Goal: Information Seeking & Learning: Learn about a topic

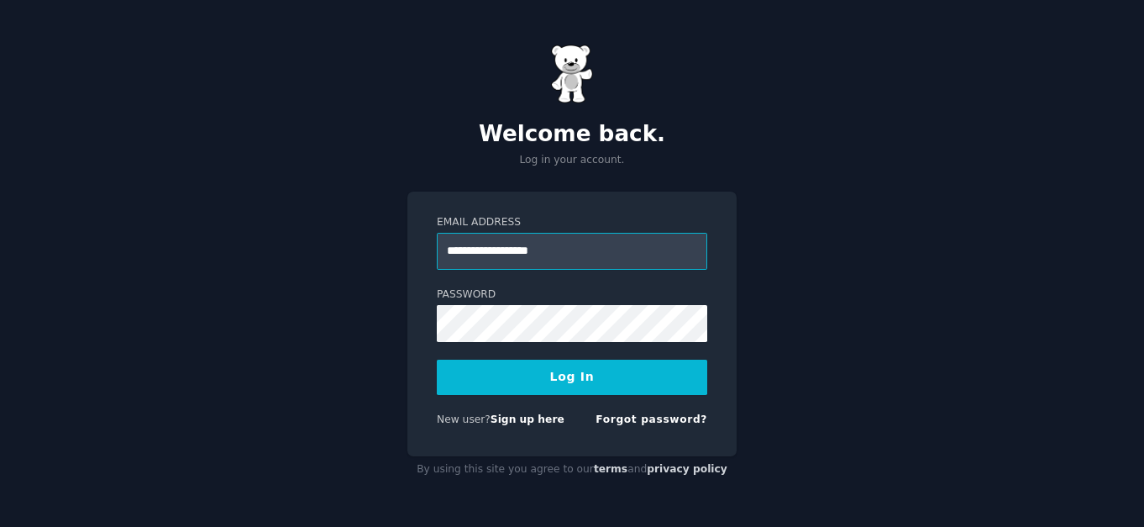
type input "**********"
click at [528, 375] on button "Log In" at bounding box center [572, 376] width 270 height 35
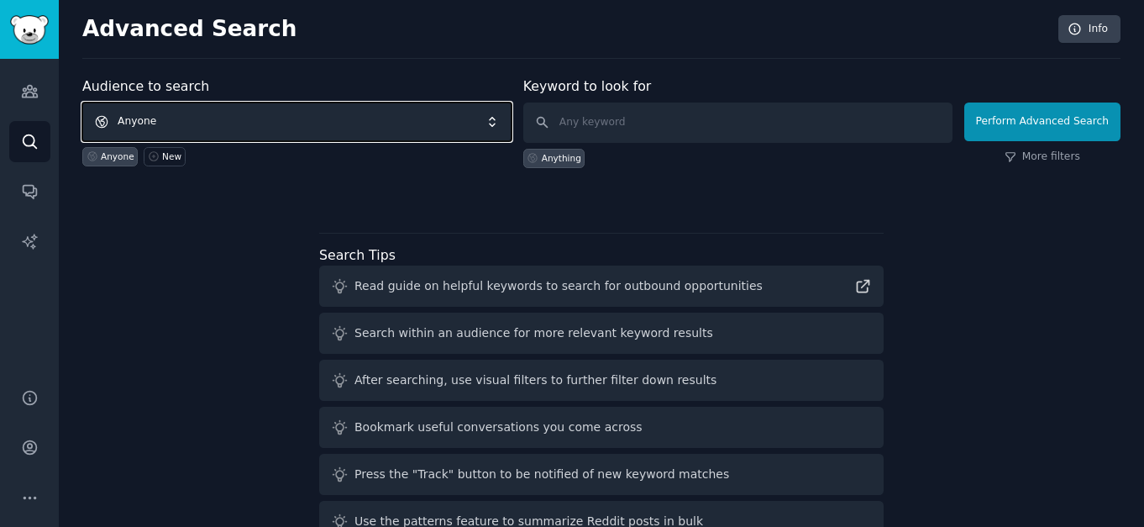
click at [367, 131] on span "Anyone" at bounding box center [296, 121] width 429 height 39
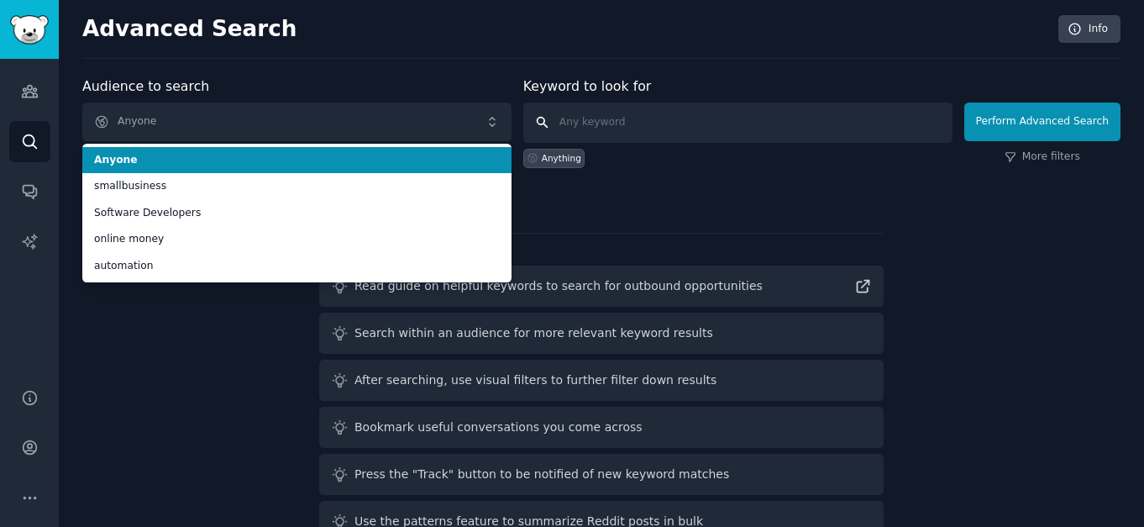
click at [631, 128] on input "text" at bounding box center [737, 122] width 429 height 40
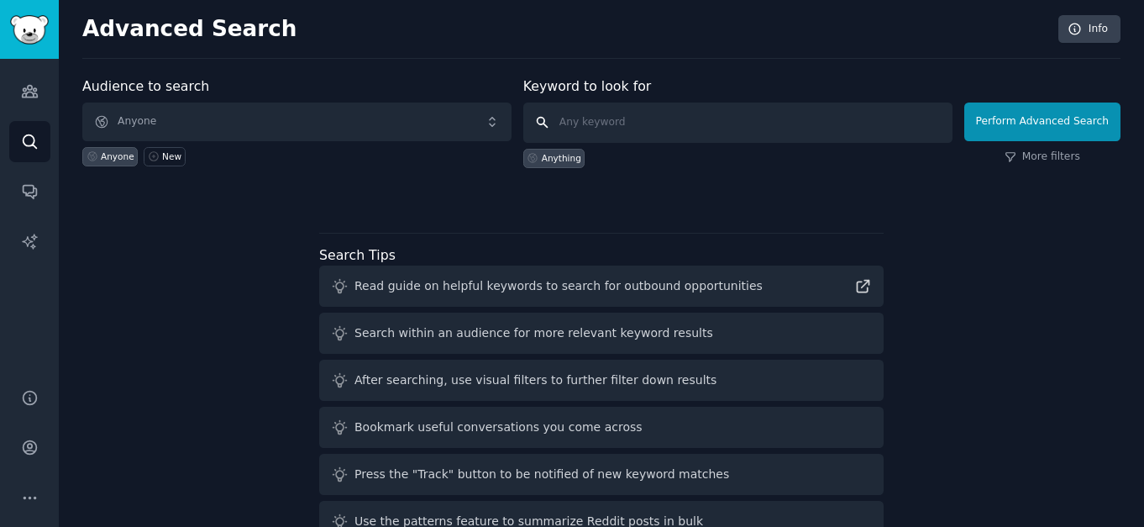
paste input "what’s the easiest way to make money"
type input "what’s the easiest way to make money"
click at [564, 162] on div "Anything" at bounding box center [561, 158] width 39 height 12
click at [604, 127] on input "text" at bounding box center [737, 122] width 429 height 40
paste input "what’s the easiest way to make money"
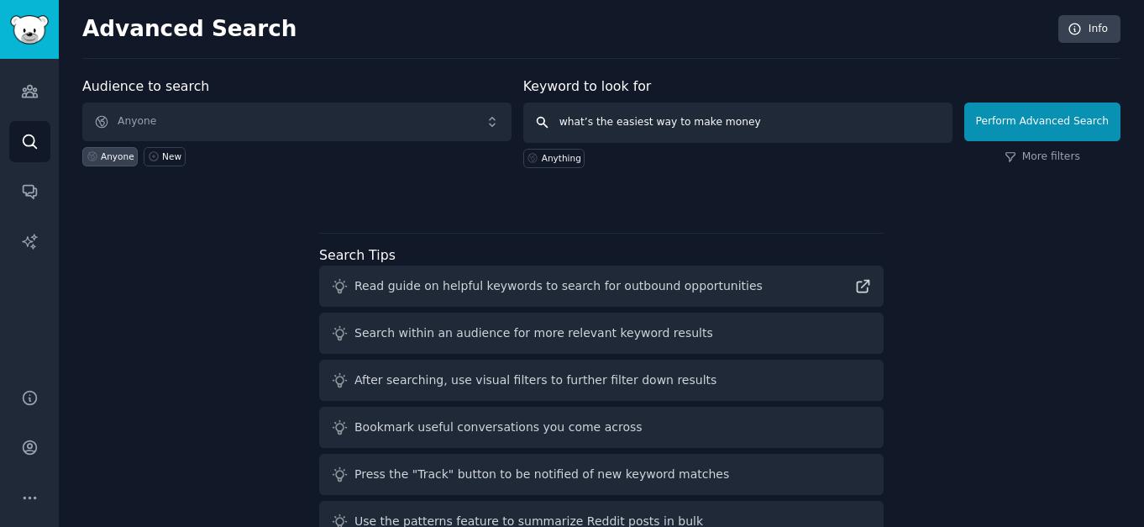
type input "what’s the easiest way to make money"
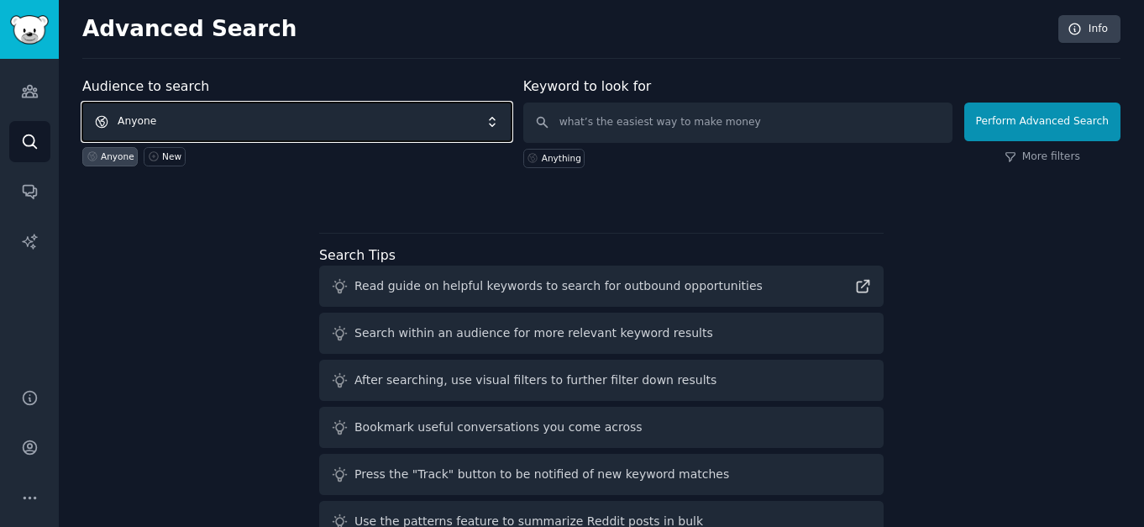
click at [483, 116] on span "Anyone" at bounding box center [296, 121] width 429 height 39
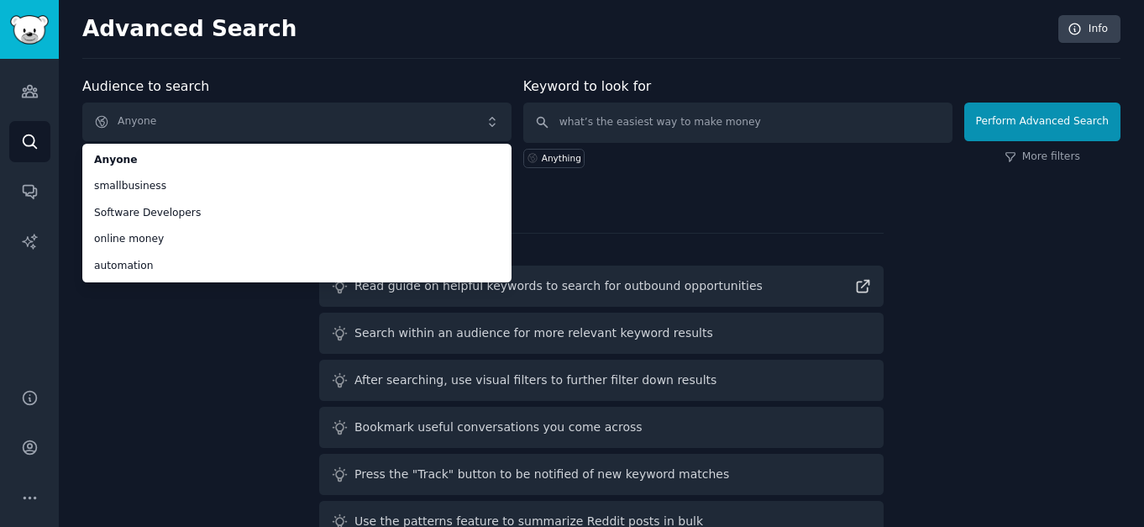
scroll to position [45, 0]
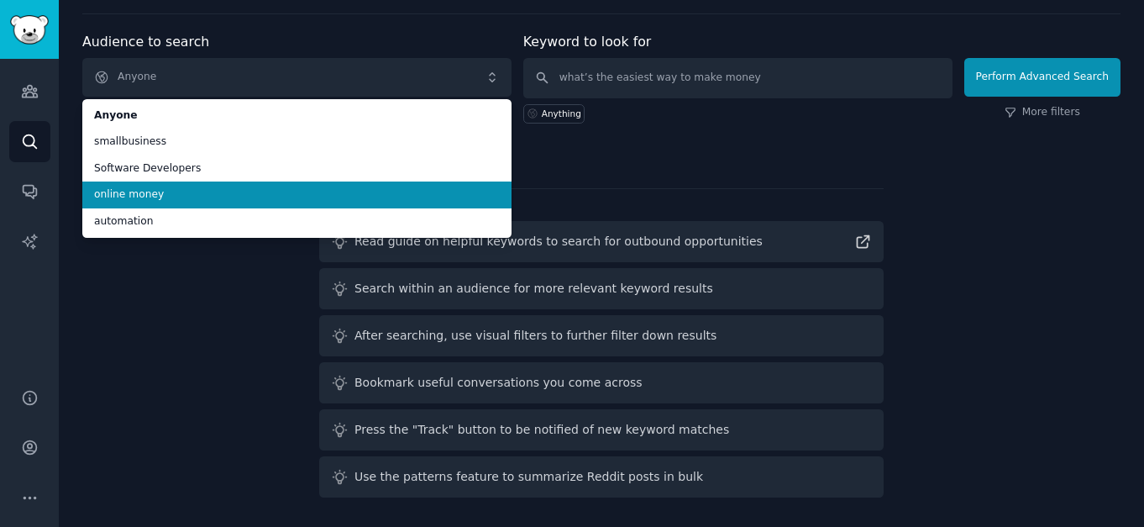
click at [338, 200] on span "online money" at bounding box center [297, 194] width 406 height 15
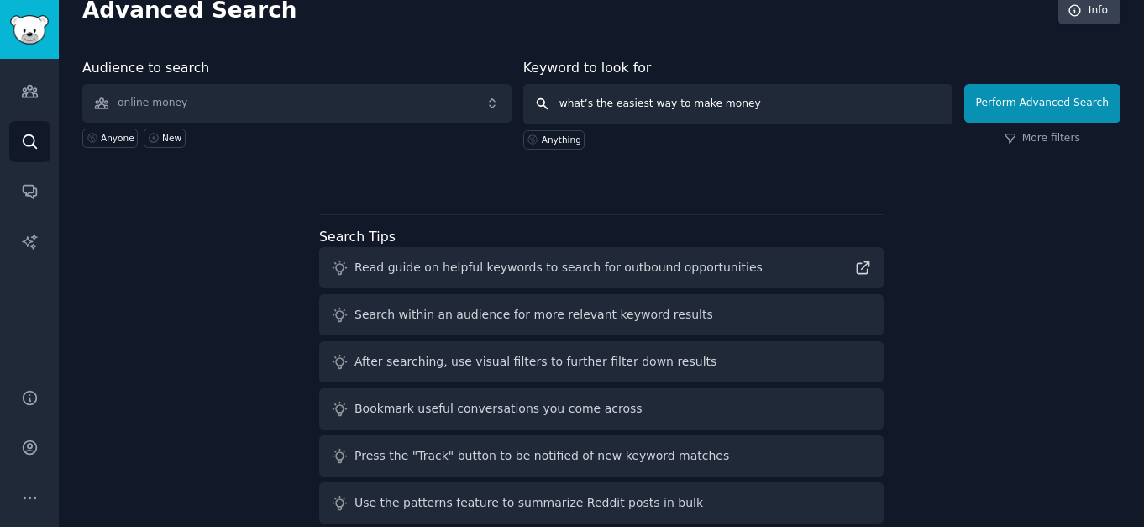
scroll to position [0, 0]
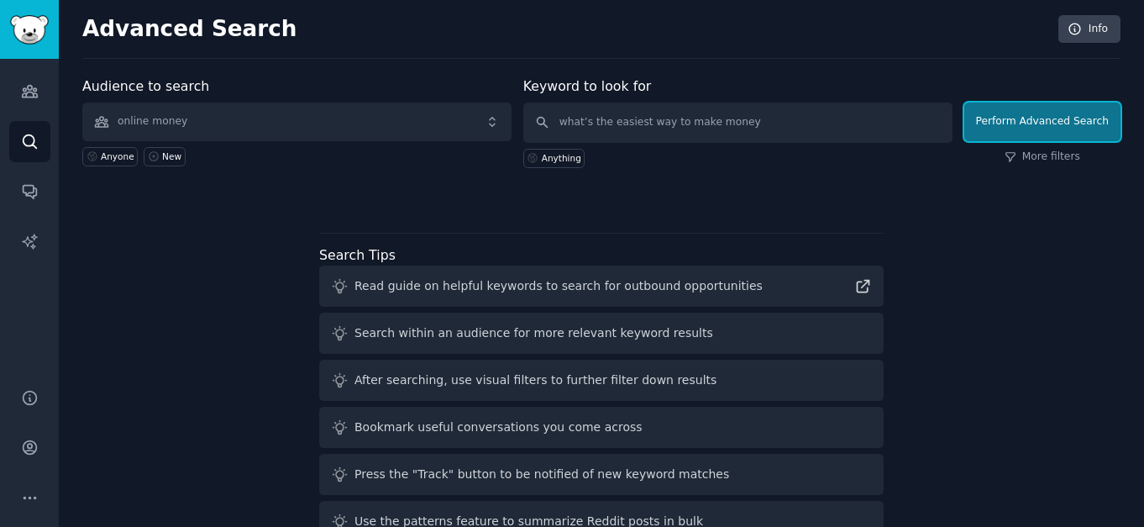
click at [1034, 128] on button "Perform Advanced Search" at bounding box center [1042, 121] width 156 height 39
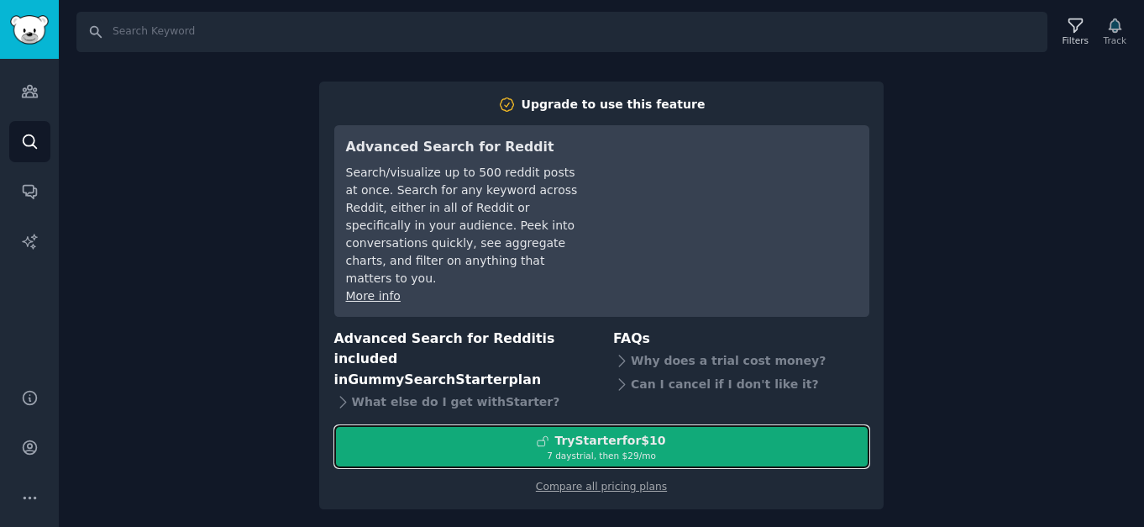
click at [571, 449] on div "7 days trial, then $ 29 /mo" at bounding box center [601, 455] width 533 height 12
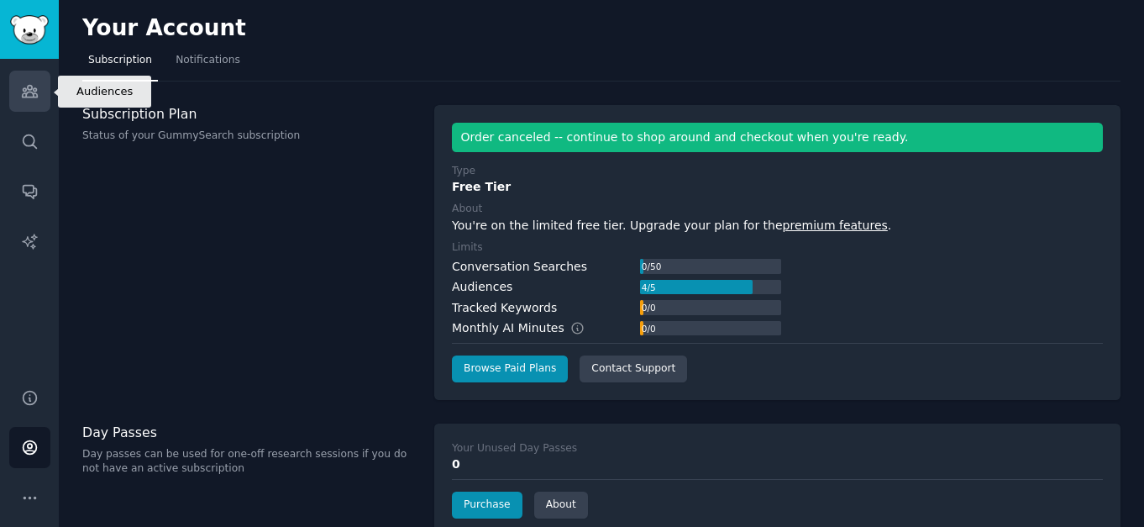
click at [23, 92] on icon "Sidebar" at bounding box center [30, 91] width 18 height 18
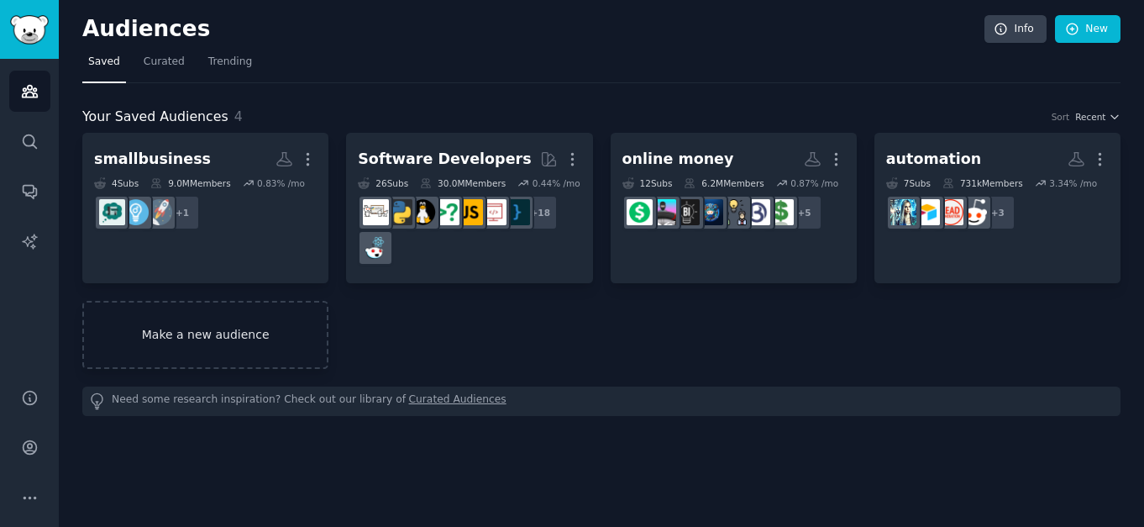
click at [259, 349] on link "Make a new audience" at bounding box center [205, 335] width 246 height 68
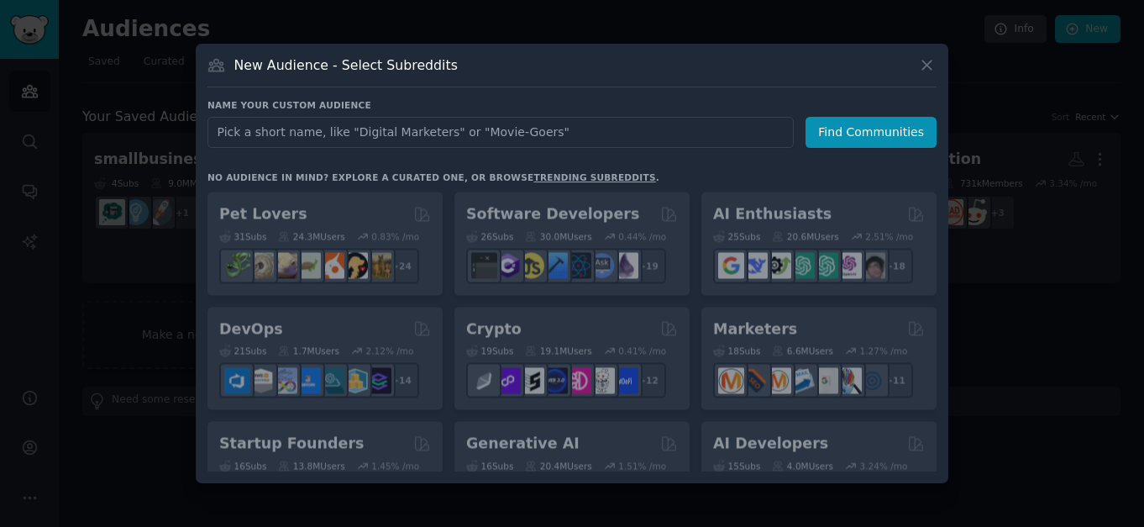
click at [398, 130] on input "text" at bounding box center [500, 132] width 586 height 31
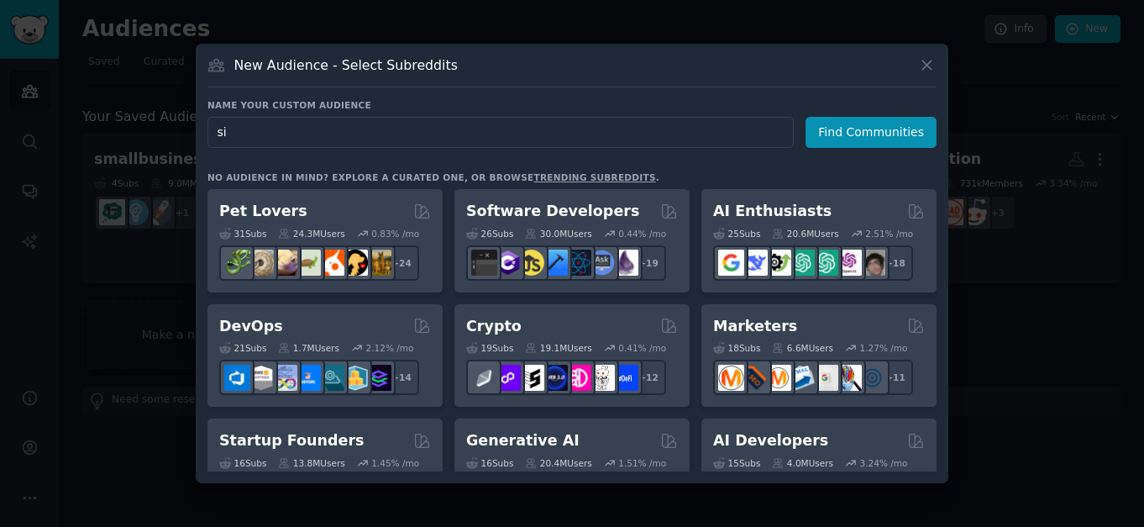
type input "s"
type input "hustle"
click at [880, 130] on button "Find Communities" at bounding box center [870, 132] width 131 height 31
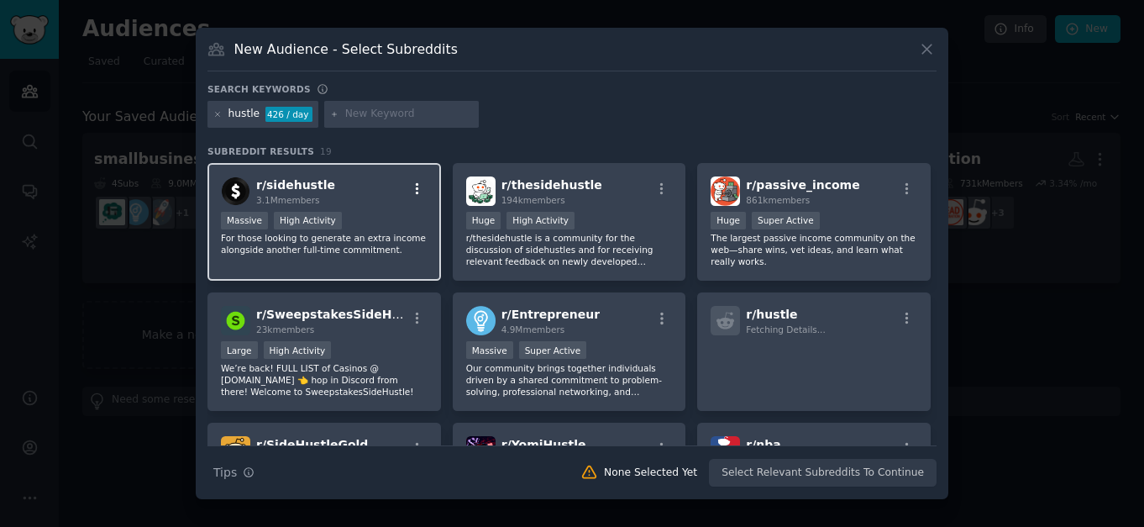
click at [418, 191] on icon "button" at bounding box center [417, 188] width 15 height 15
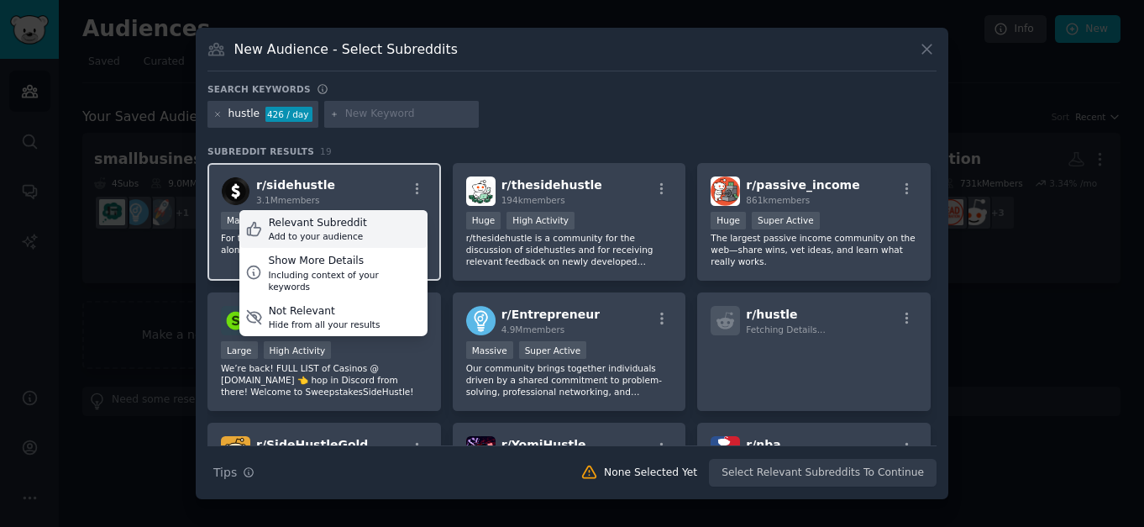
click at [368, 228] on div "Relevant Subreddit Add to your audience" at bounding box center [333, 229] width 188 height 39
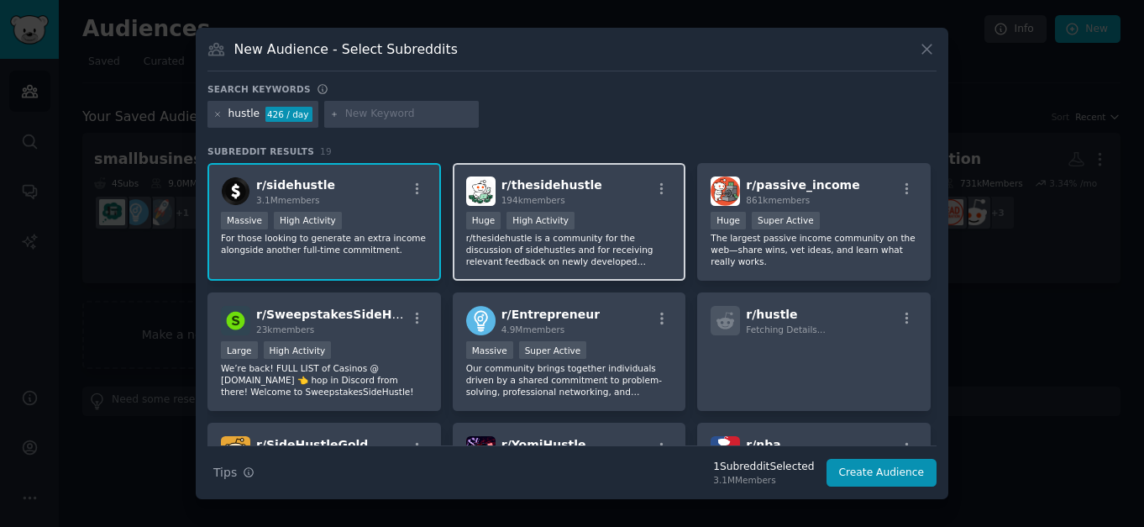
click at [634, 231] on div "100,000 - 1,000,000 members Huge High Activity" at bounding box center [569, 222] width 207 height 21
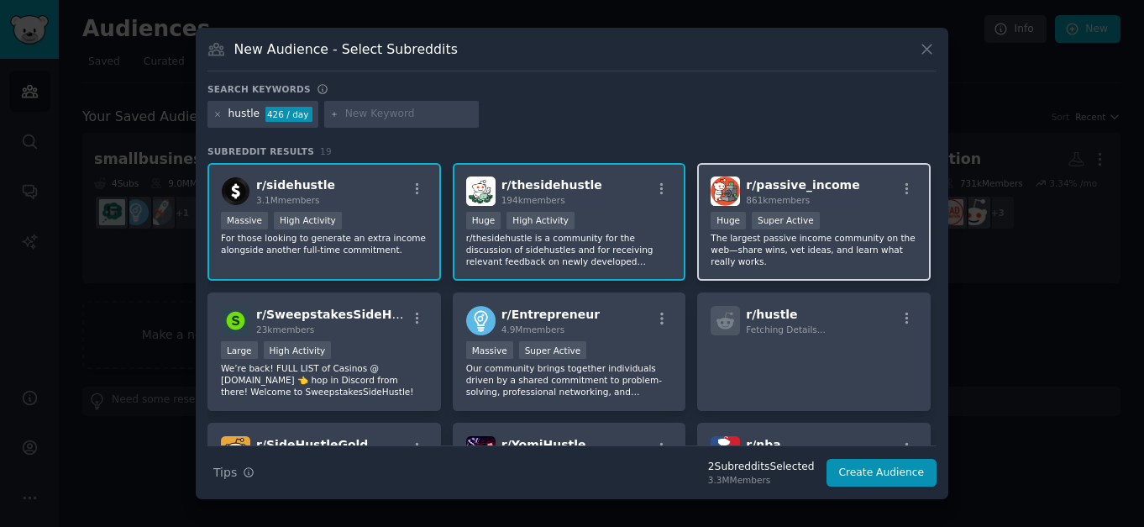
click at [880, 218] on div "100,000 - 1,000,000 members Huge Super Active" at bounding box center [813, 222] width 207 height 21
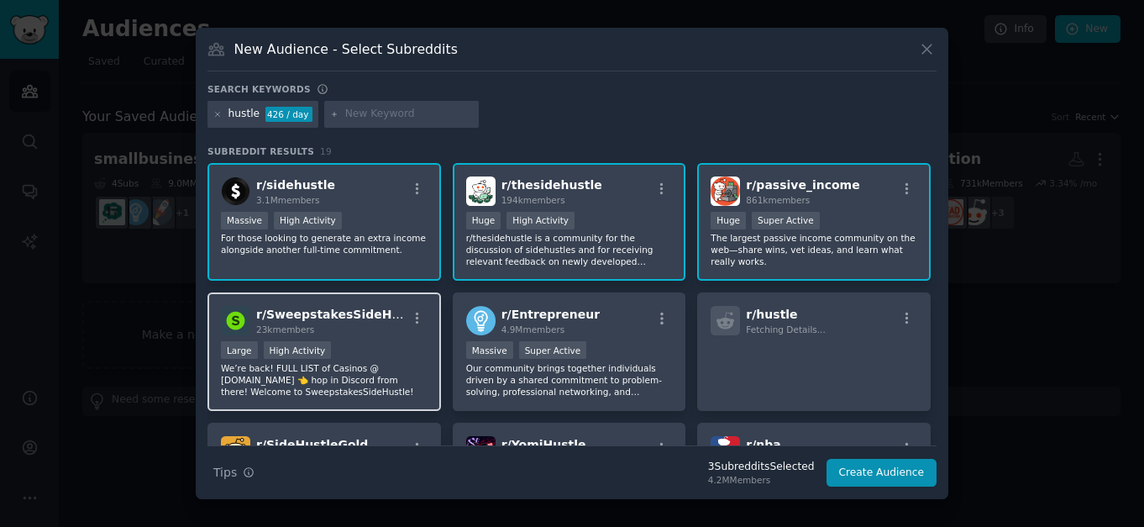
click at [393, 337] on div "r/ SweepstakesSideHustle 23k members Large High Activity We’re back! FULL LIST …" at bounding box center [323, 351] width 233 height 118
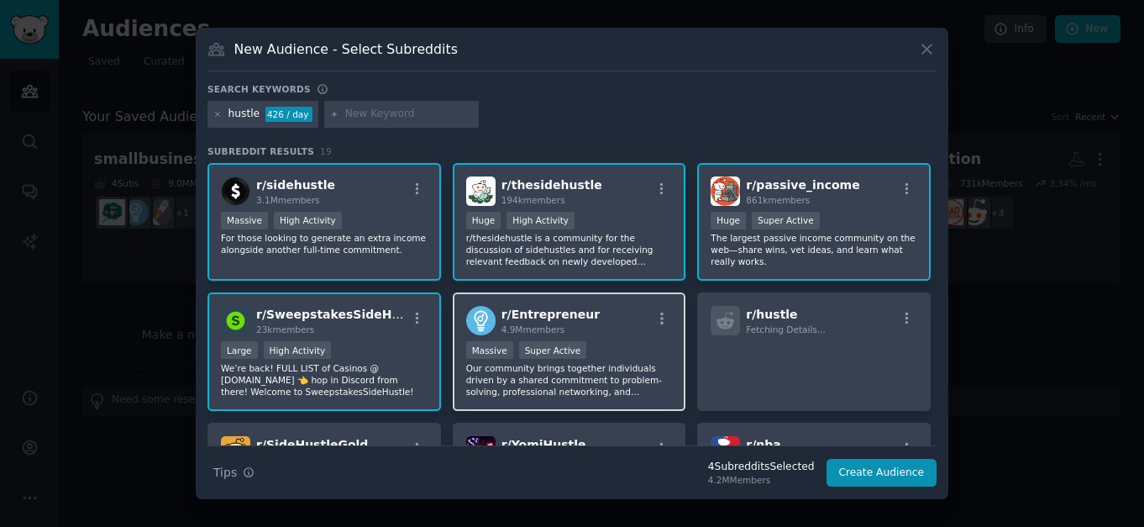
click at [629, 370] on p "Our community brings together individuals driven by a shared commitment to prob…" at bounding box center [569, 379] width 207 height 35
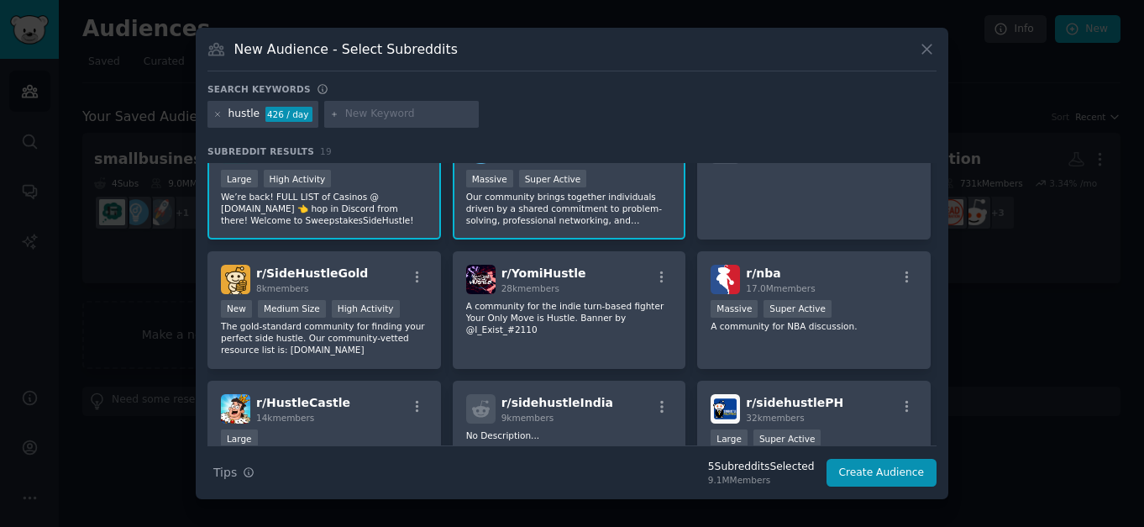
scroll to position [86, 0]
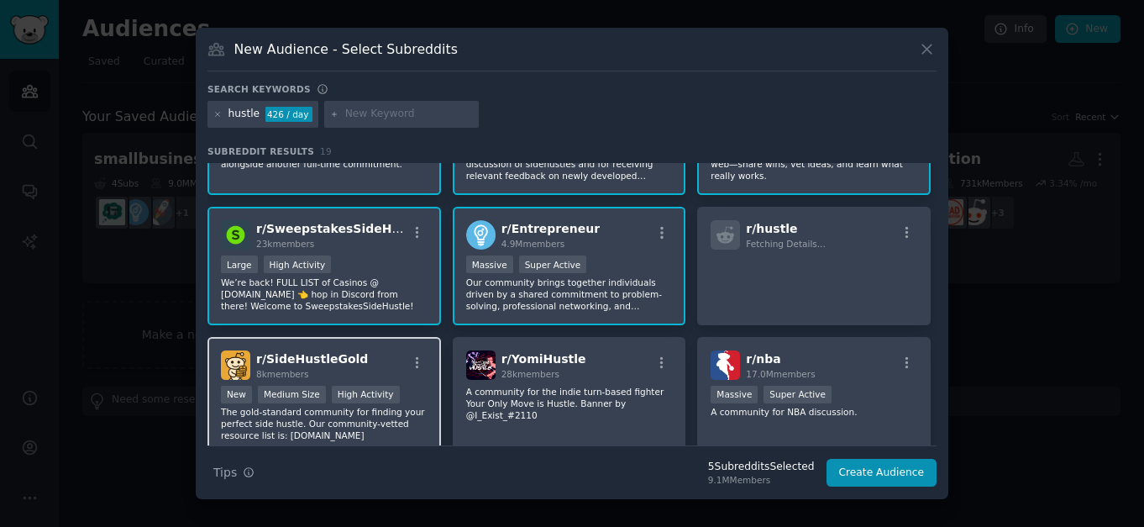
click at [360, 356] on span "r/ SideHustleGold" at bounding box center [312, 358] width 112 height 13
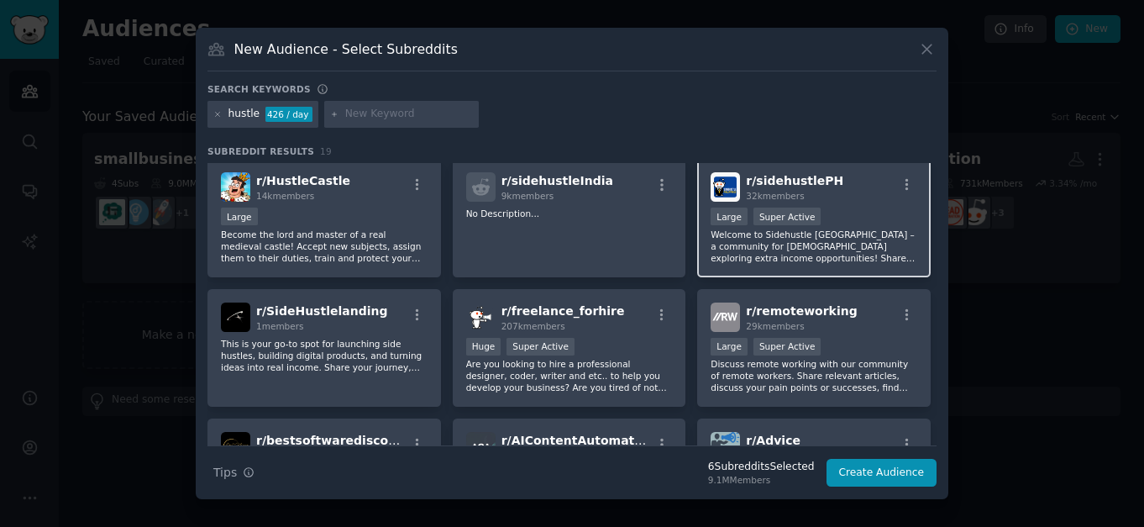
scroll to position [428, 0]
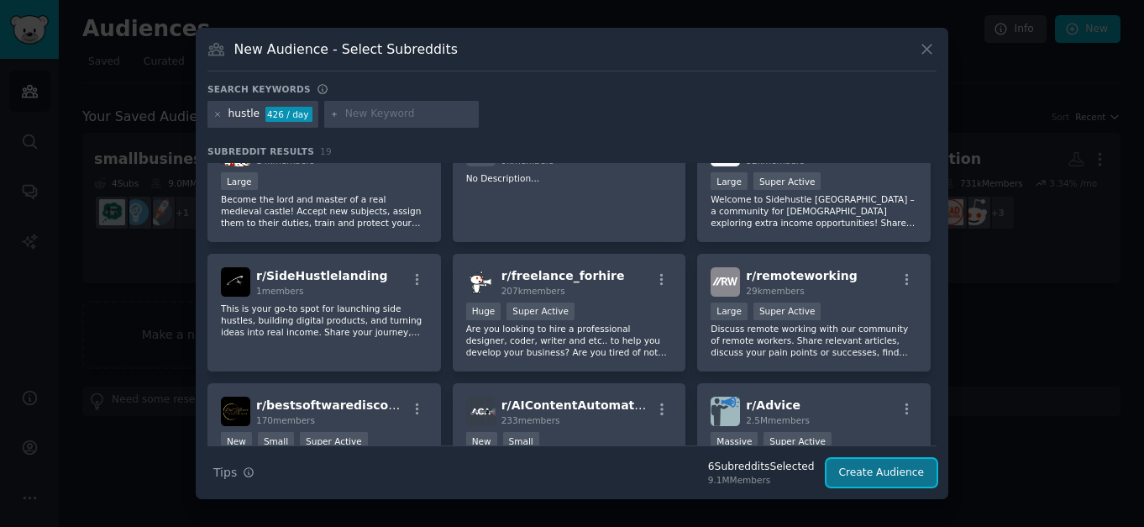
click at [895, 469] on button "Create Audience" at bounding box center [881, 473] width 111 height 29
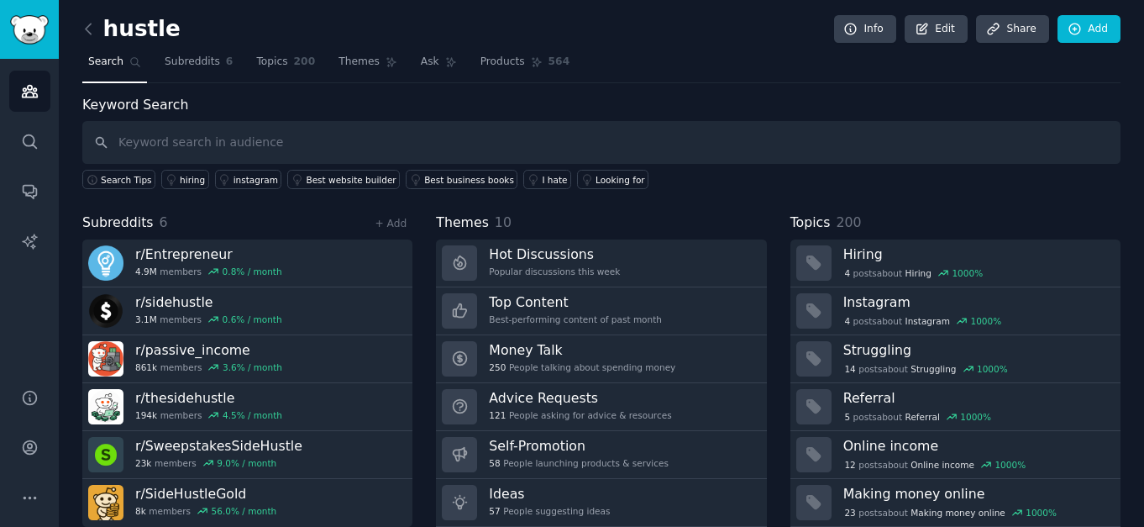
click at [297, 139] on input "text" at bounding box center [601, 142] width 1038 height 43
type input "how to start"
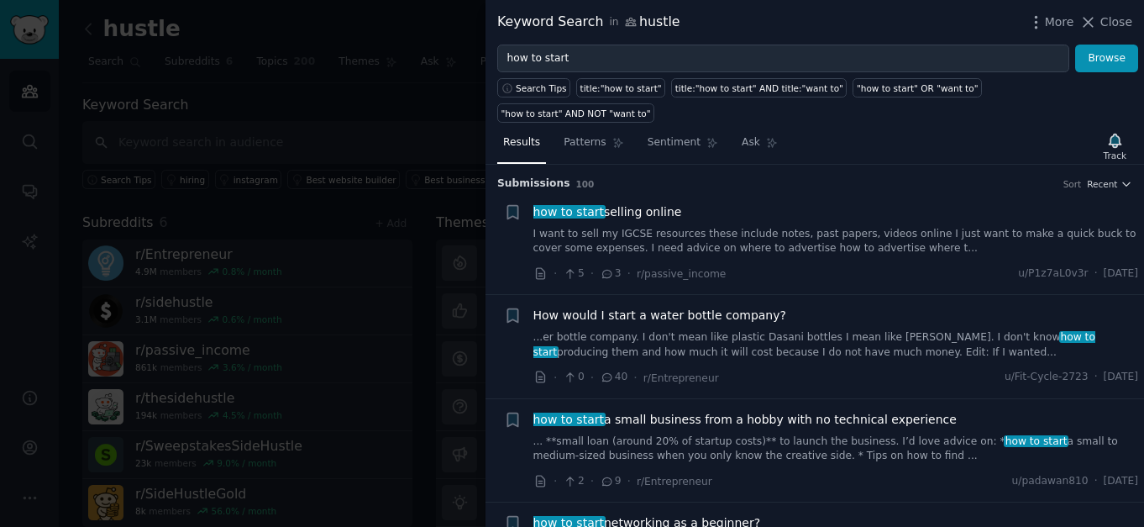
click at [763, 343] on link "...er bottle company. I don't mean like plastic Dasani bottles I mean like [PER…" at bounding box center [836, 344] width 606 height 29
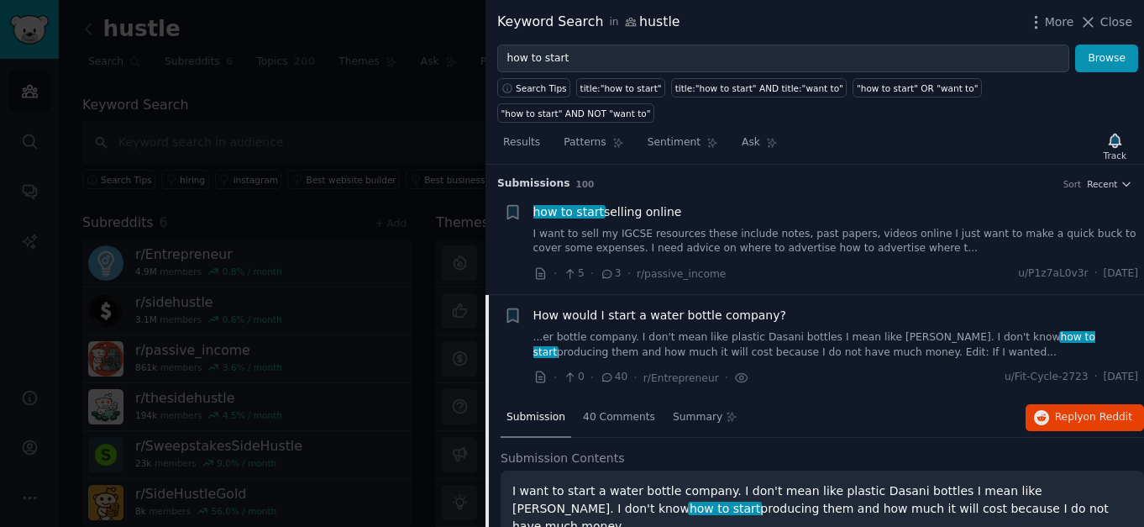
click at [895, 318] on div "How would I start a water bottle company?" at bounding box center [836, 316] width 606 height 18
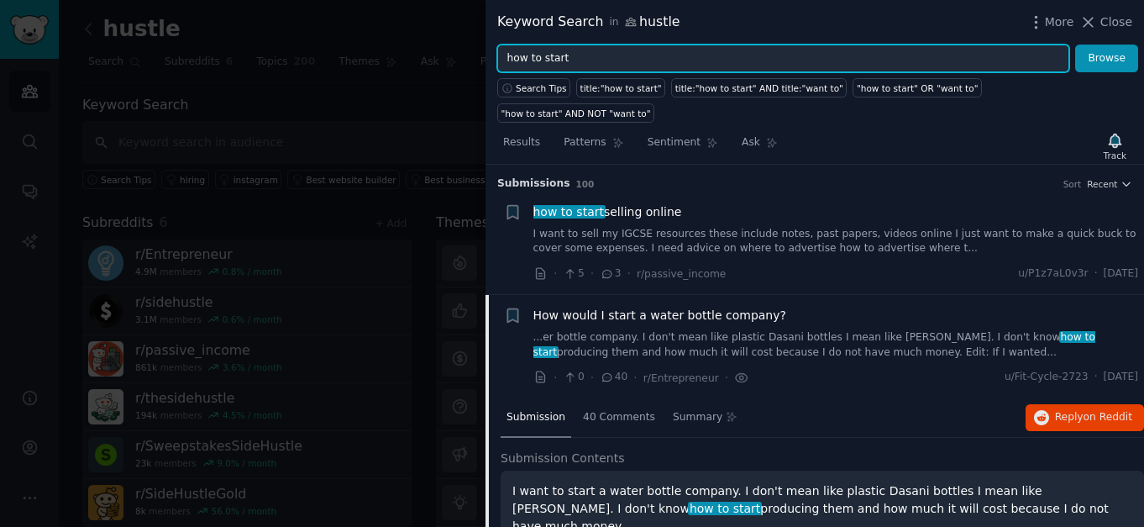
click at [772, 71] on input "how to start" at bounding box center [783, 59] width 572 height 29
paste input "make money"
type input "make money"
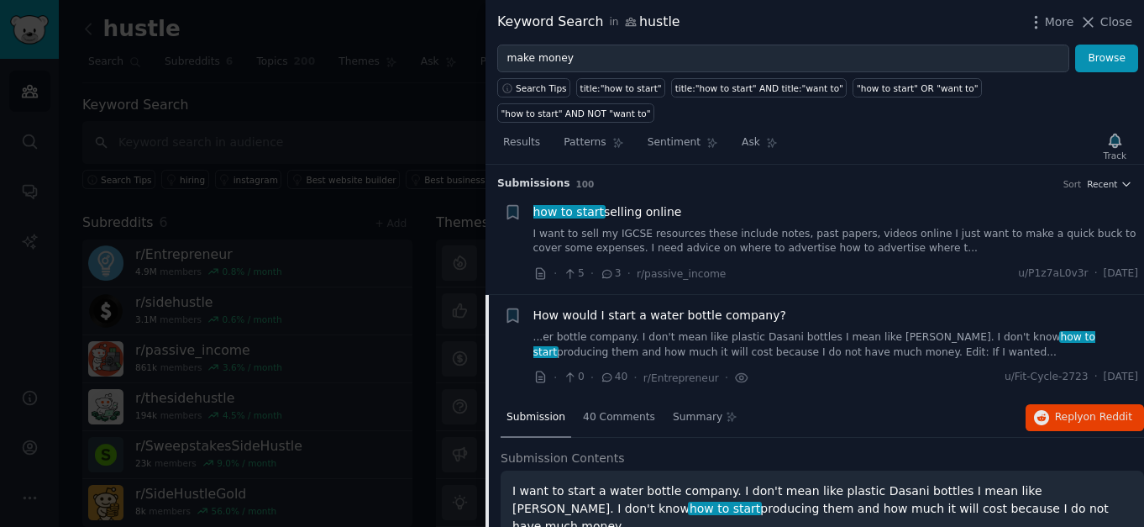
click at [392, 159] on div at bounding box center [572, 263] width 1144 height 527
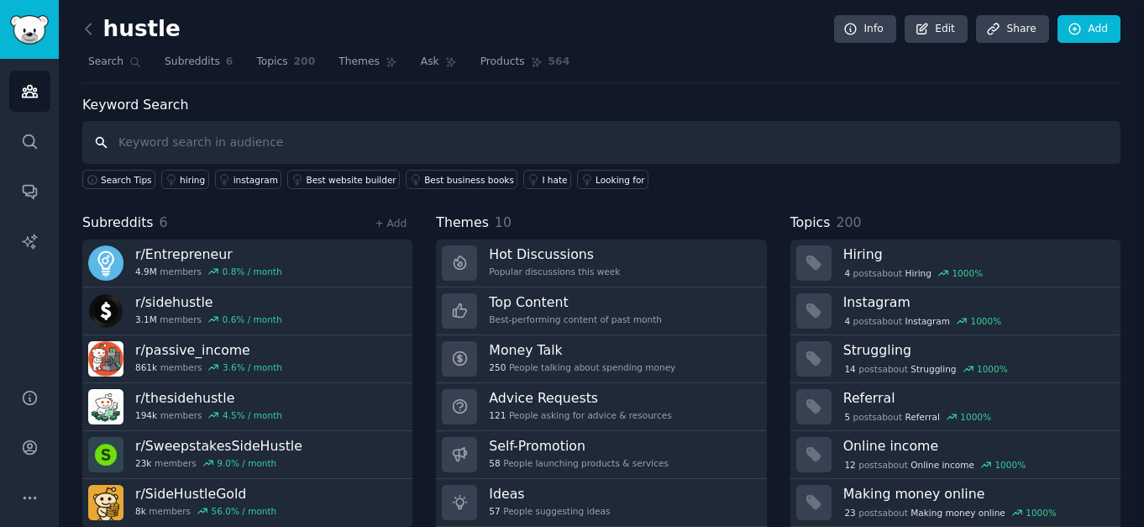
click at [396, 139] on input "text" at bounding box center [601, 142] width 1038 height 43
type input "make money"
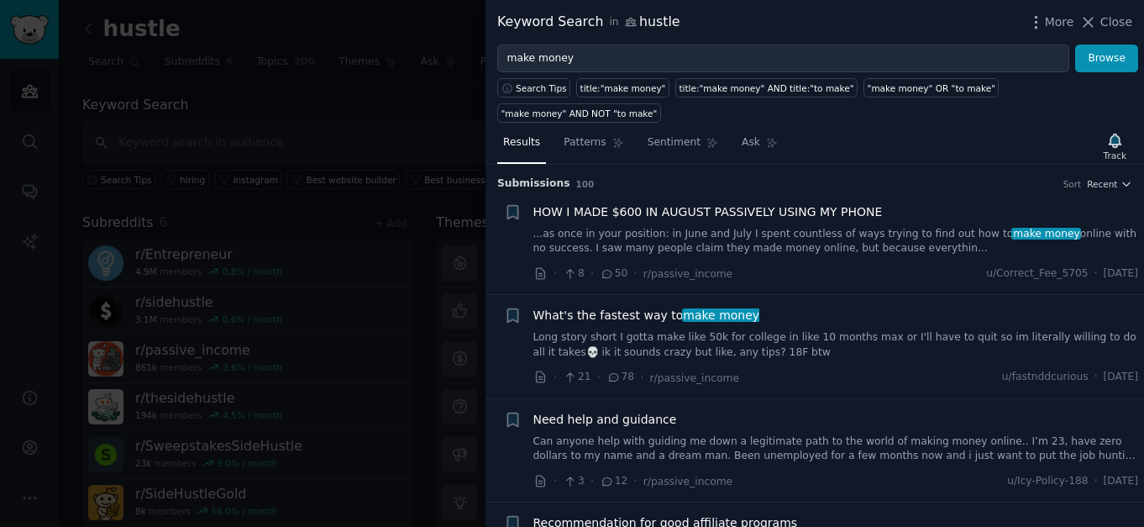
click at [700, 239] on link "...as once in your position: in June and July I spent countless of ways trying …" at bounding box center [836, 241] width 606 height 29
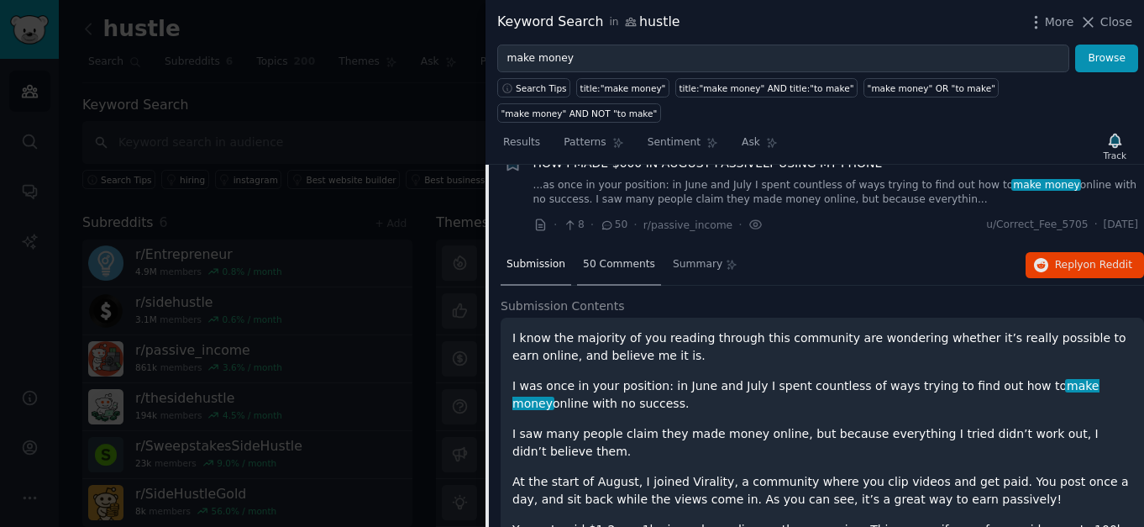
scroll to position [26, 0]
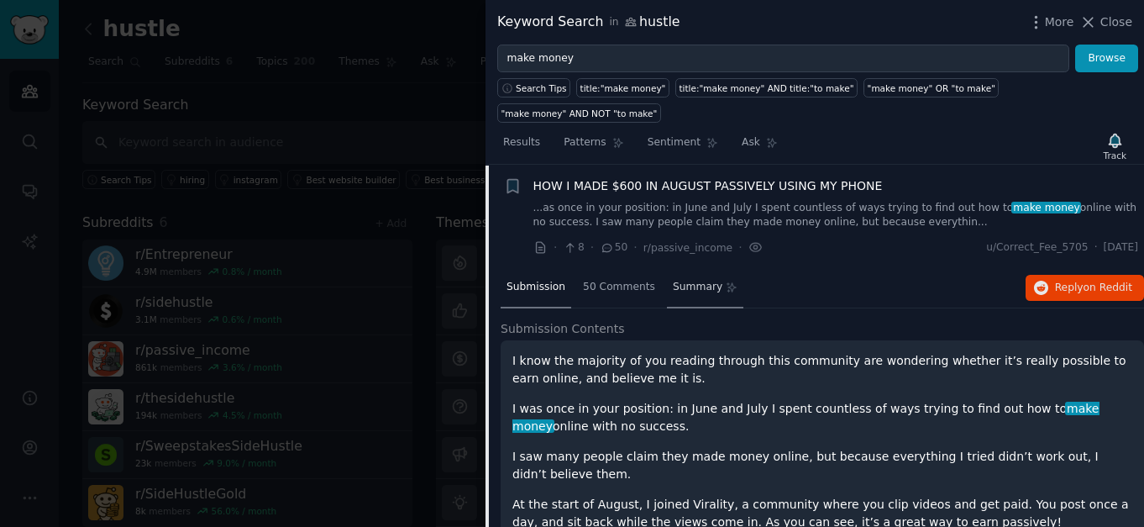
click at [708, 279] on div "Summary" at bounding box center [705, 288] width 76 height 40
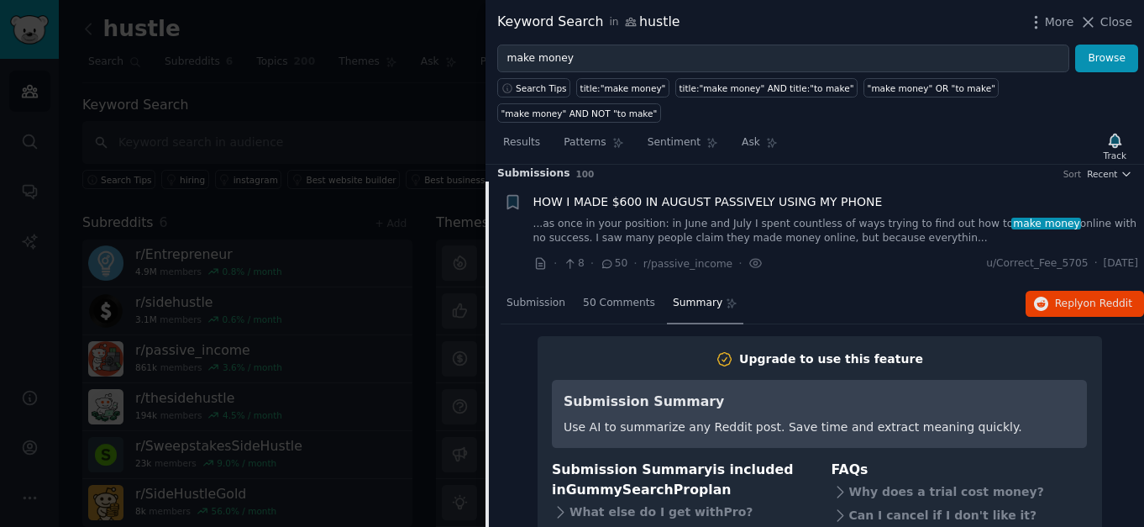
scroll to position [0, 0]
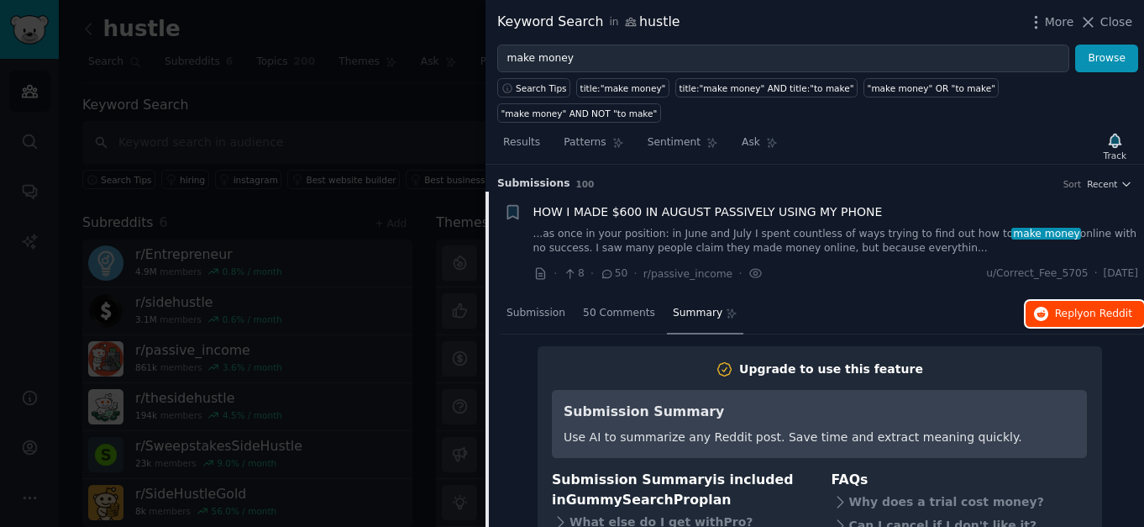
click at [1041, 321] on button "Reply on Reddit" at bounding box center [1084, 314] width 118 height 27
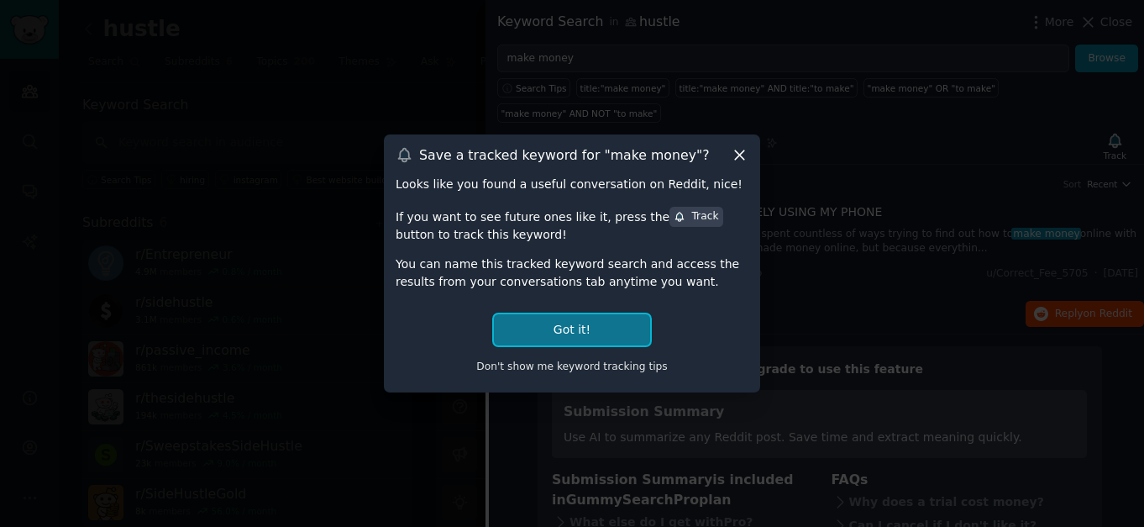
click at [610, 332] on button "Got it!" at bounding box center [572, 329] width 156 height 31
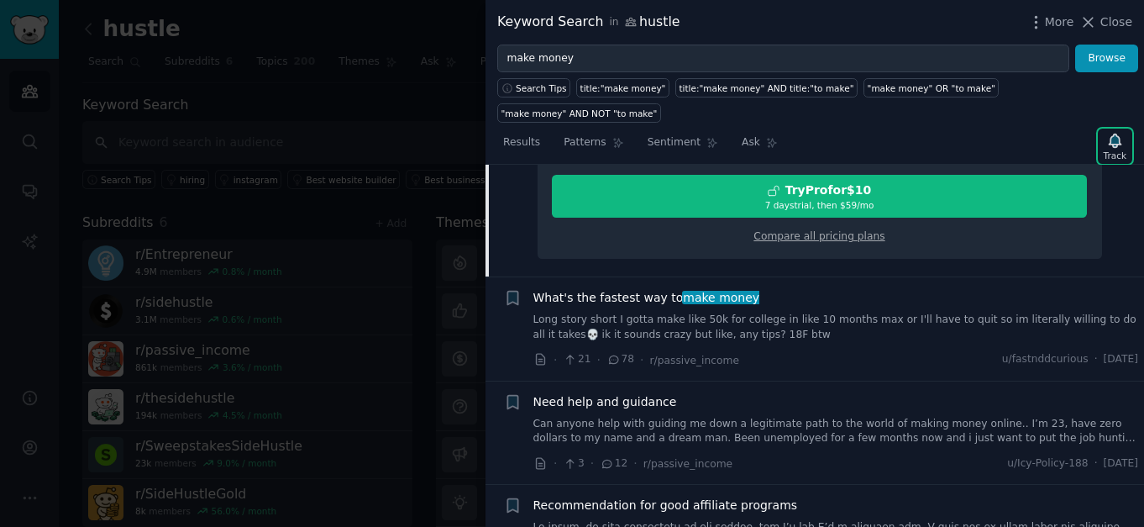
scroll to position [428, 0]
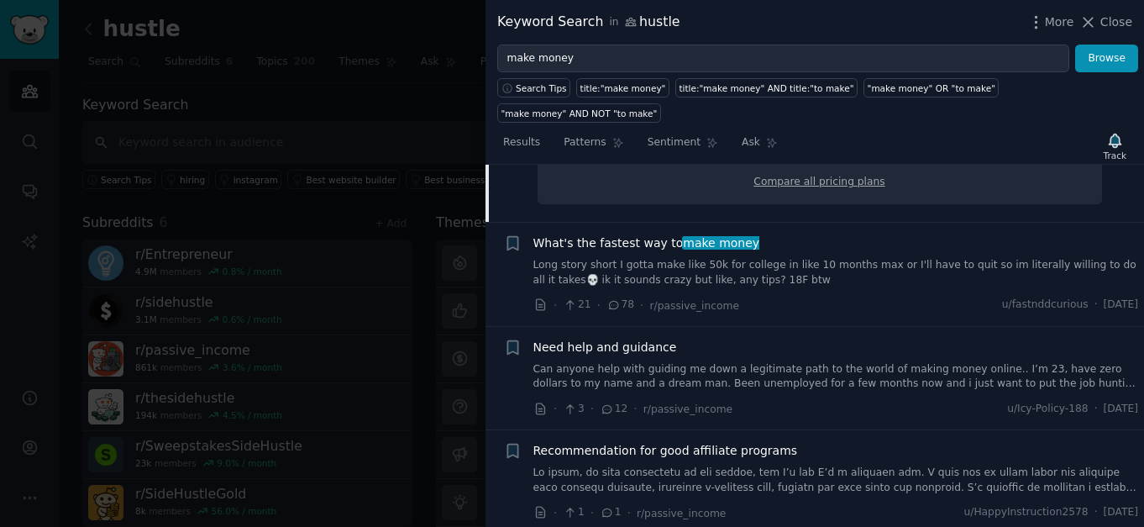
click at [639, 243] on span "What's the fastest way to make money" at bounding box center [646, 243] width 227 height 18
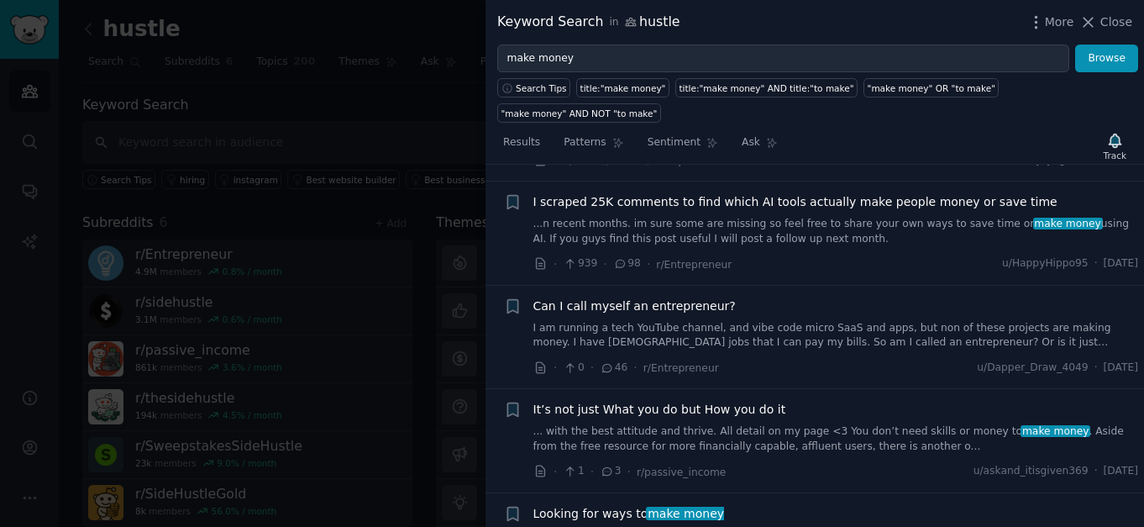
scroll to position [815, 0]
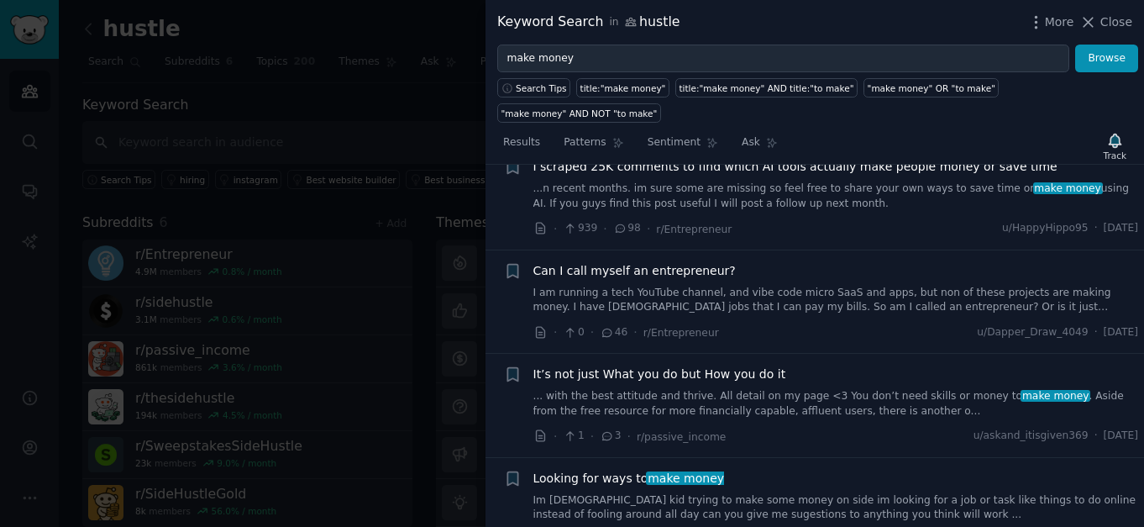
click at [807, 307] on link "I am running a tech YouTube channel, and vibe code micro SaaS and apps, but non…" at bounding box center [836, 300] width 606 height 29
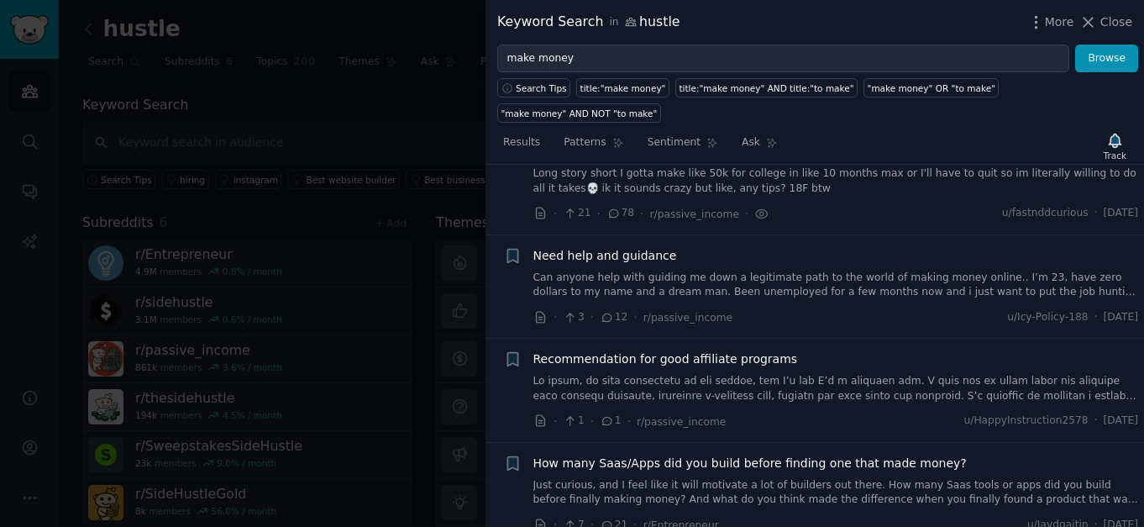
scroll to position [152, 0]
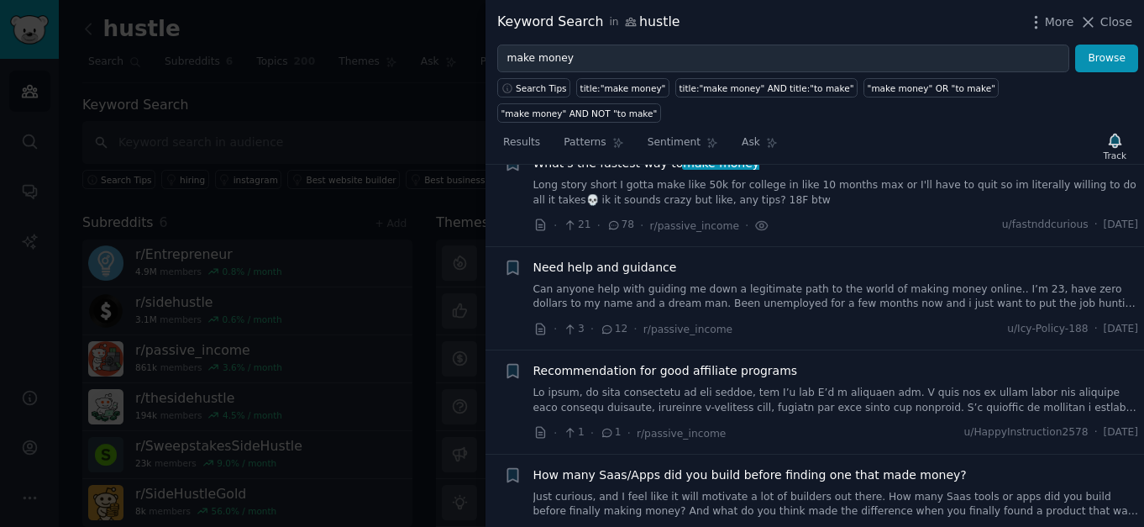
drag, startPoint x: 765, startPoint y: 391, endPoint x: 665, endPoint y: 419, distance: 103.9
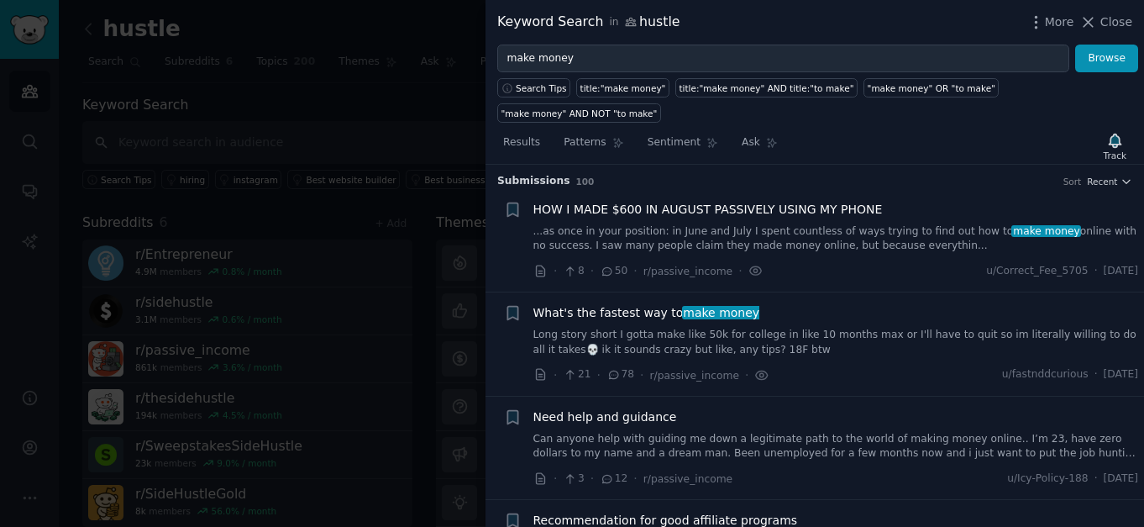
scroll to position [0, 0]
